Goal: Information Seeking & Learning: Find specific fact

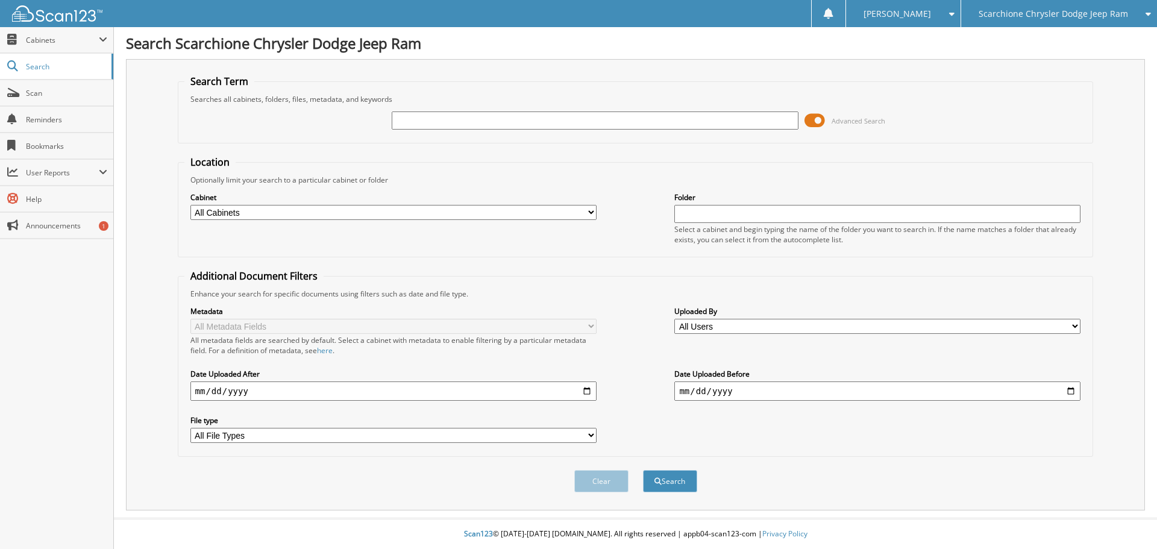
click at [475, 119] on input "text" at bounding box center [595, 120] width 406 height 18
type input "fredmartin"
click at [643, 470] on button "Search" at bounding box center [670, 481] width 54 height 22
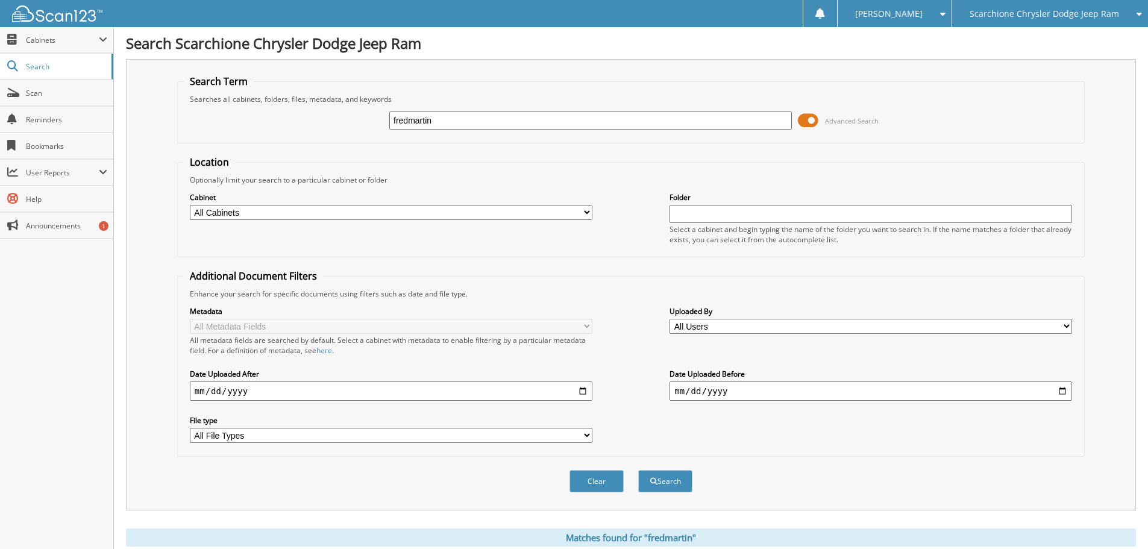
click at [812, 118] on span at bounding box center [808, 120] width 20 height 18
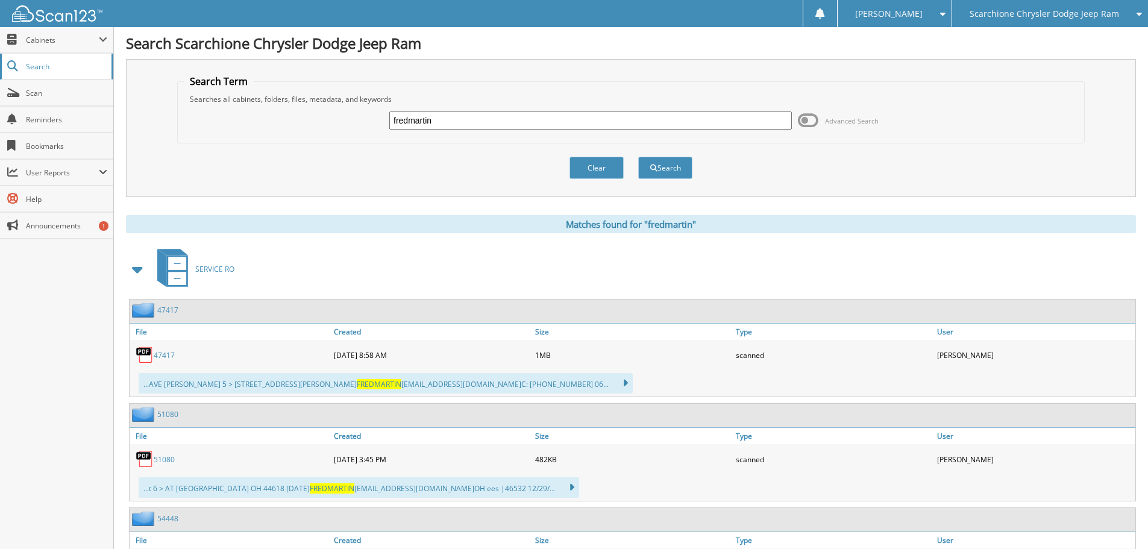
click at [71, 67] on span "Search" at bounding box center [66, 66] width 80 height 10
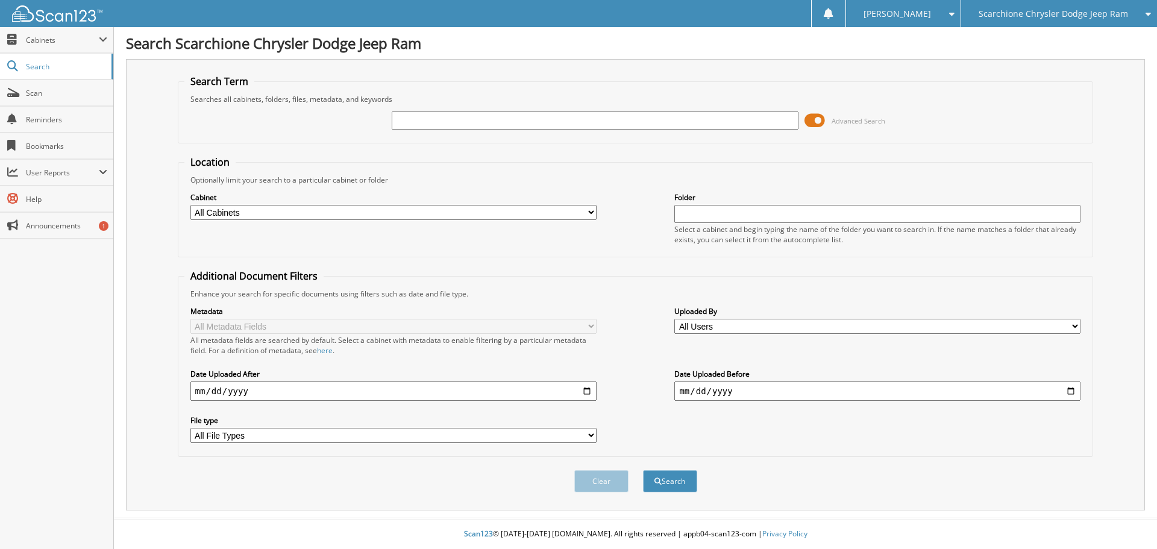
click at [445, 120] on input "text" at bounding box center [595, 120] width 406 height 18
click at [418, 119] on input "FREDMARTIN" at bounding box center [595, 120] width 406 height 18
click at [476, 122] on input "[PERSON_NAME]" at bounding box center [595, 120] width 406 height 18
type input "[PERSON_NAME]"
click at [643, 470] on button "Search" at bounding box center [670, 481] width 54 height 22
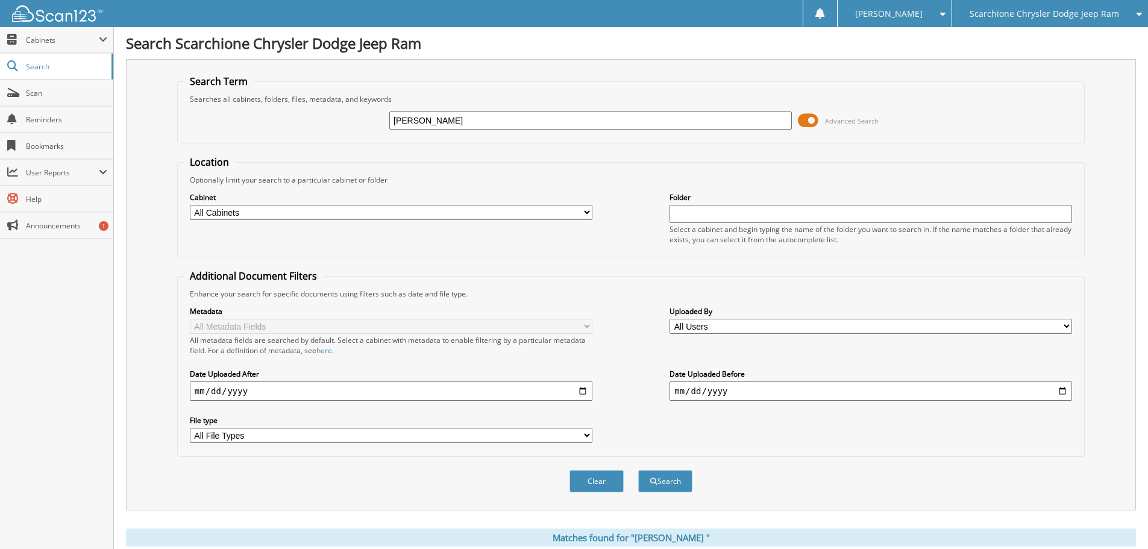
click at [813, 121] on span at bounding box center [808, 120] width 20 height 18
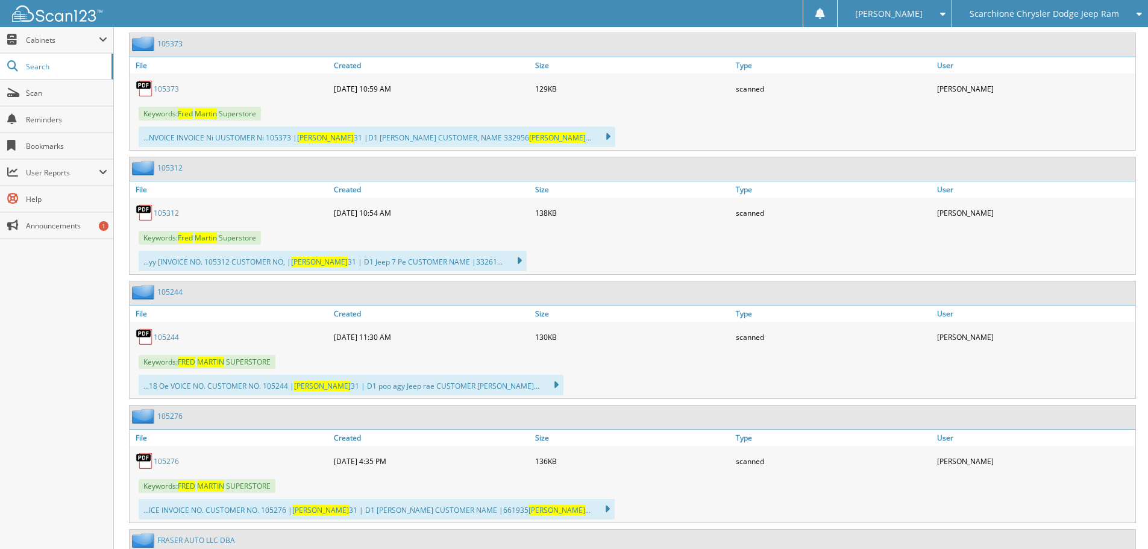
scroll to position [4219, 0]
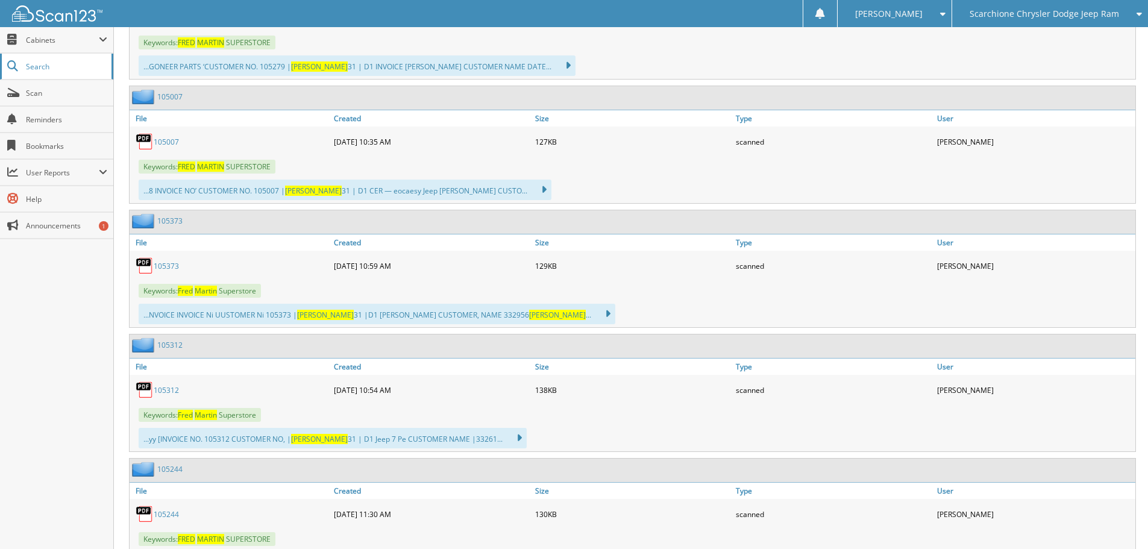
drag, startPoint x: 57, startPoint y: 69, endPoint x: 78, endPoint y: 64, distance: 22.2
click at [56, 69] on span "Search" at bounding box center [66, 66] width 80 height 10
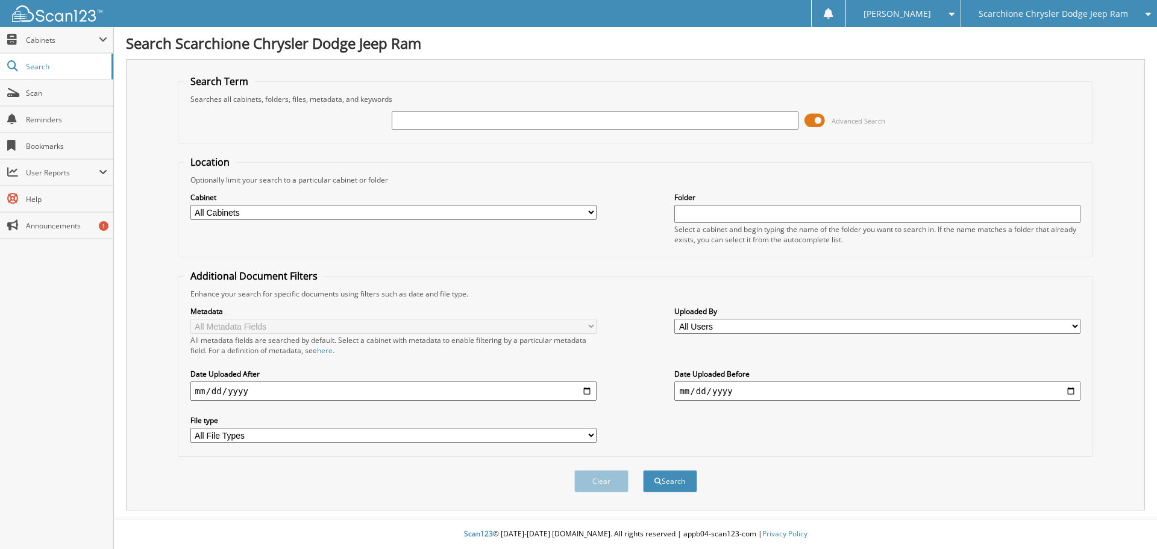
click at [482, 118] on input "text" at bounding box center [595, 120] width 406 height 18
type input "[PERSON_NAME] SUPERSTORE"
click at [643, 470] on button "Search" at bounding box center [670, 481] width 54 height 22
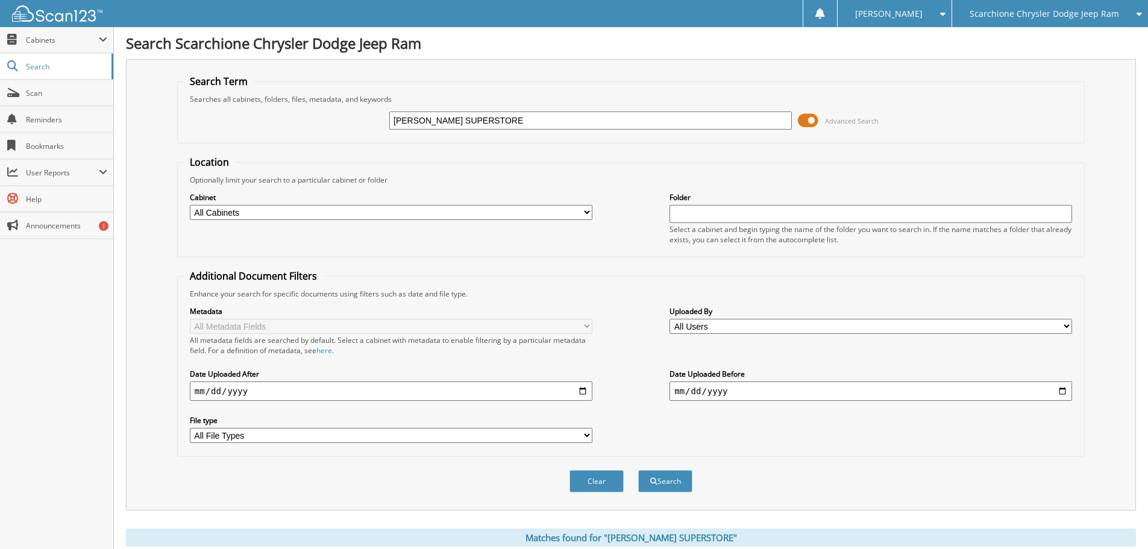
click at [813, 118] on span at bounding box center [808, 120] width 20 height 18
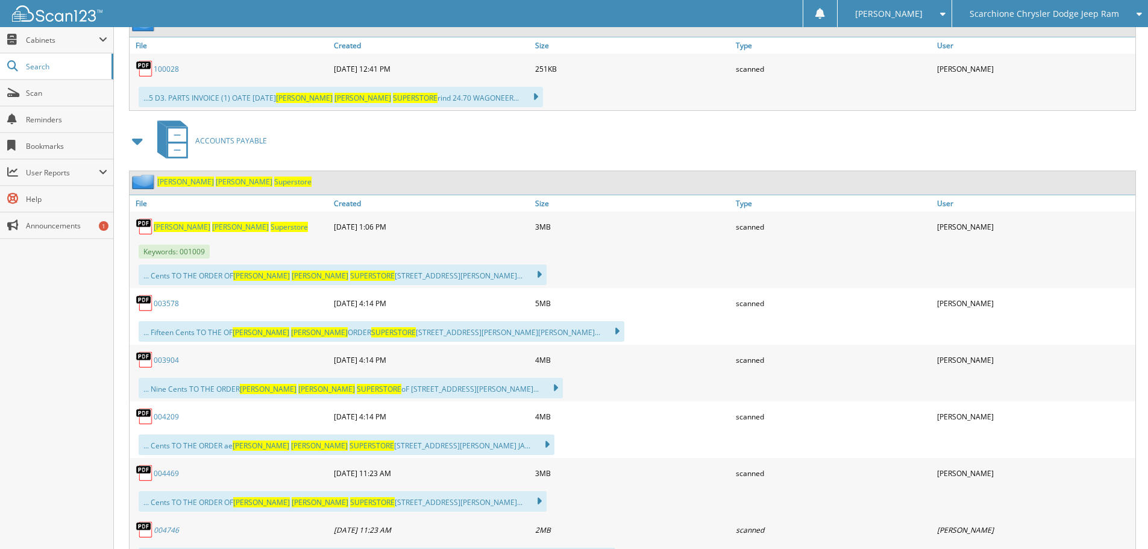
scroll to position [7292, 0]
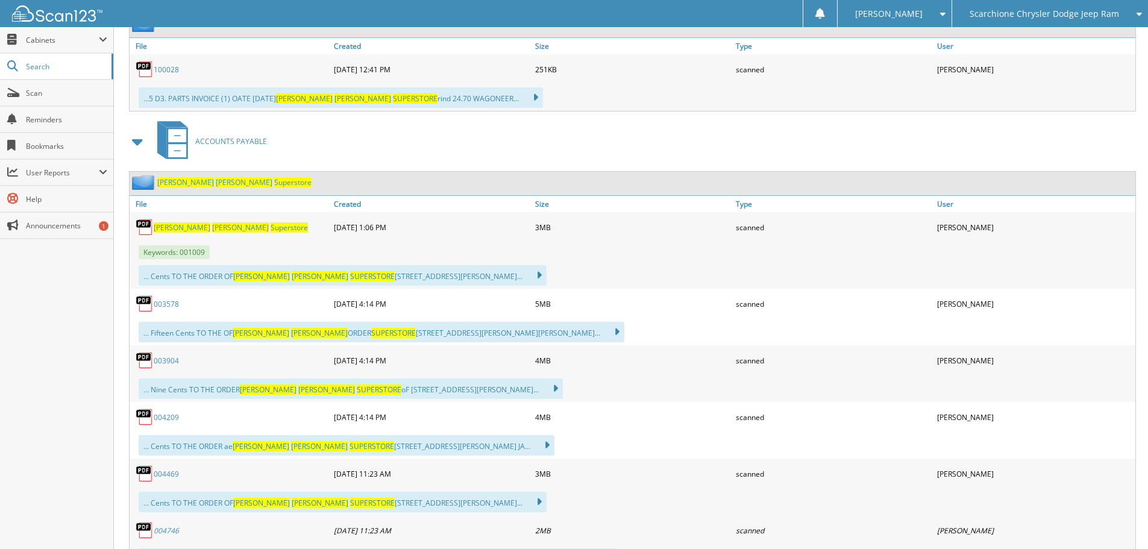
click at [167, 228] on span "[PERSON_NAME]" at bounding box center [182, 227] width 57 height 10
drag, startPoint x: 36, startPoint y: 68, endPoint x: 42, endPoint y: 64, distance: 6.5
click at [36, 68] on span "Search" at bounding box center [66, 66] width 80 height 10
